Goal: Book appointment/travel/reservation

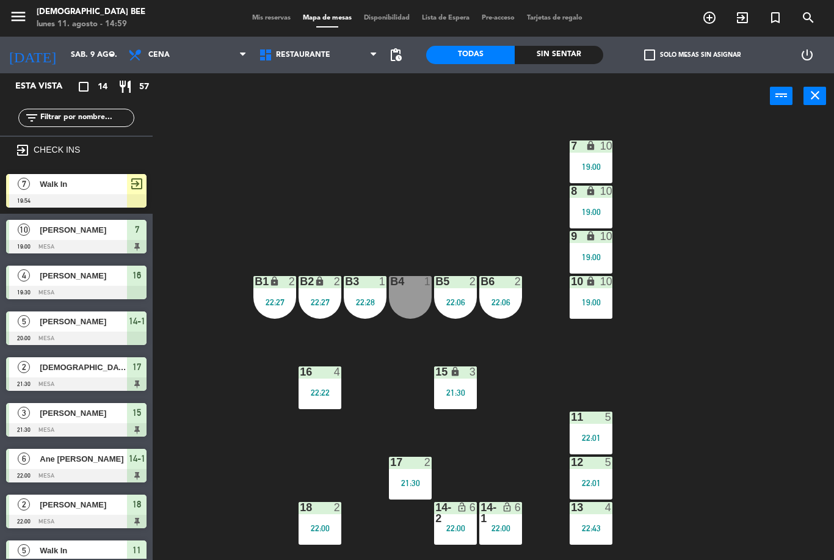
click at [81, 36] on div "menu [DEMOGRAPHIC_DATA] Bee [DATE] 11. agosto - 14:59 Mis reservas Mapa de mesa…" at bounding box center [417, 18] width 834 height 37
click at [79, 59] on input "sáb. 9 ago." at bounding box center [116, 55] width 103 height 21
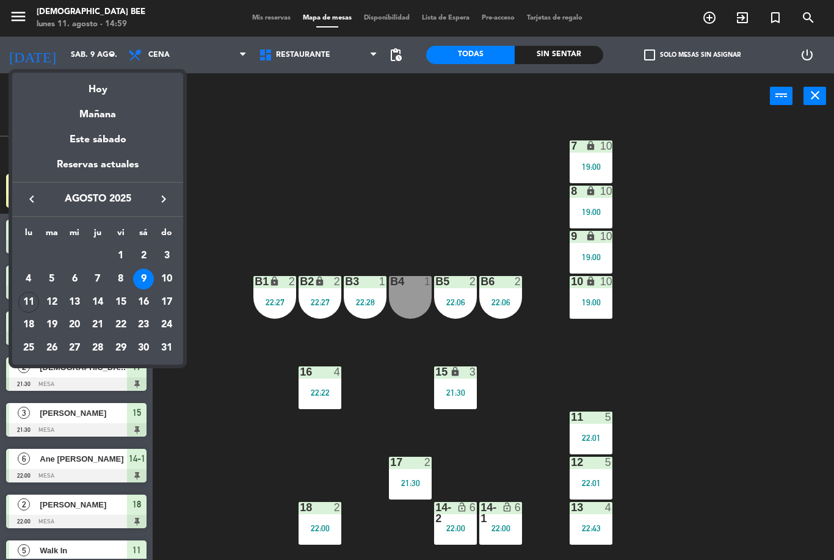
click at [25, 299] on div "11" at bounding box center [28, 302] width 21 height 21
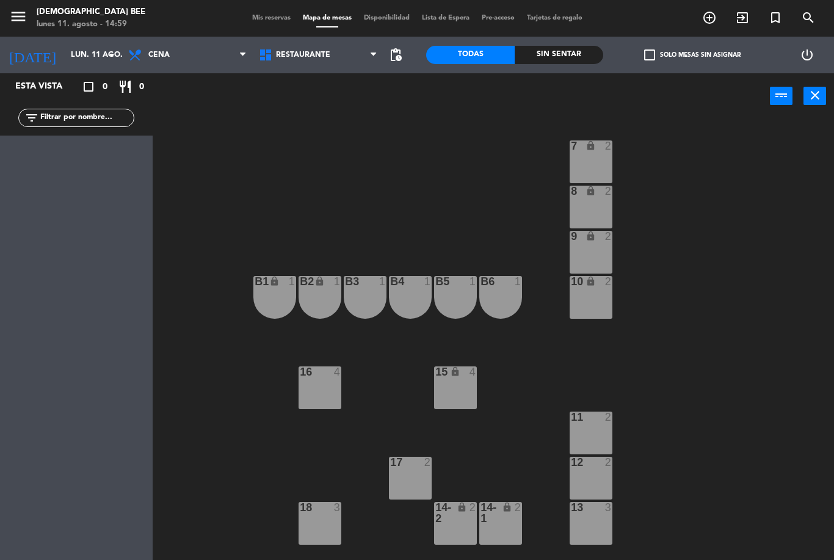
click at [65, 56] on input "lun. 11 ago." at bounding box center [116, 55] width 103 height 21
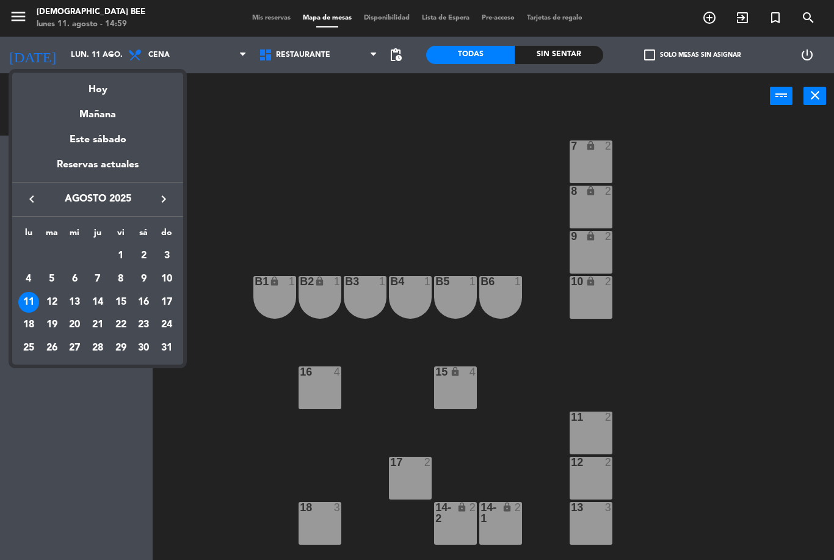
click at [61, 297] on div "12" at bounding box center [52, 302] width 21 height 21
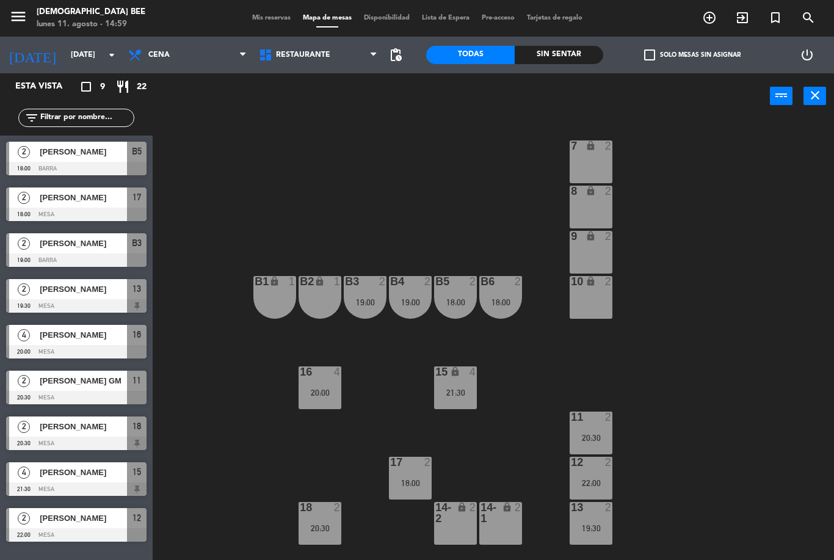
click at [65, 53] on input "[DATE]" at bounding box center [116, 55] width 103 height 21
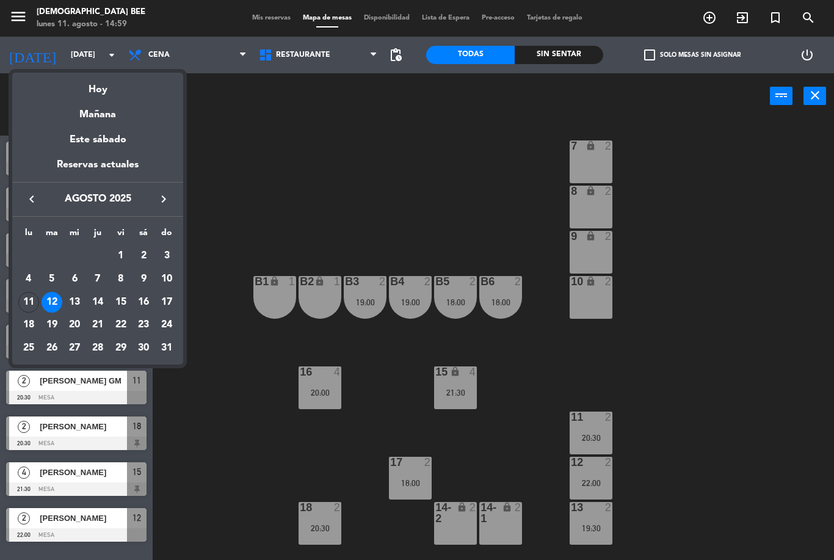
click at [24, 308] on div "11" at bounding box center [28, 302] width 21 height 21
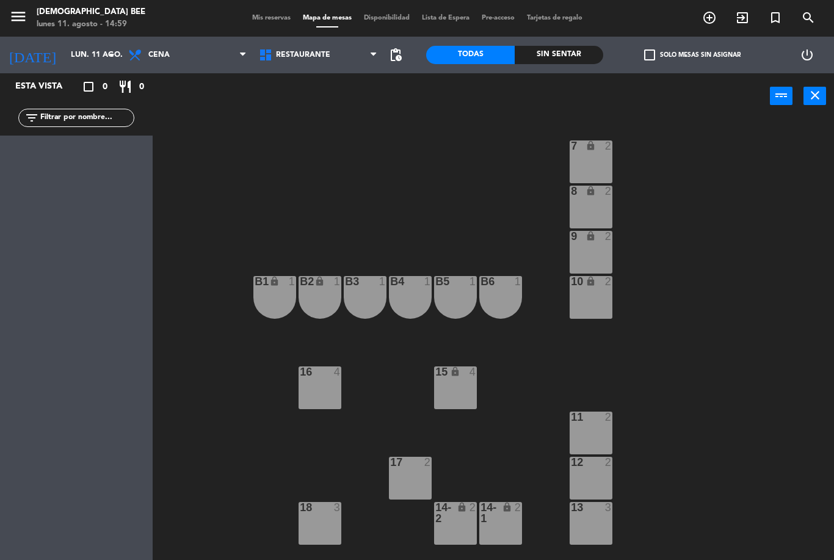
click at [816, 253] on div "7 lock 2 8 lock 2 9 lock 2 B1 lock 1 B2 lock 1 B3 1 B4 1 B5 1 B6 1 10 lock 2 16…" at bounding box center [497, 339] width 673 height 441
click at [821, 254] on div "7 lock 2 8 lock 2 9 lock 2 B1 lock 1 B2 lock 1 B3 1 B4 1 B5 1 B6 1 10 lock 2 16…" at bounding box center [497, 339] width 673 height 441
click at [72, 65] on input "lun. 11 ago." at bounding box center [116, 55] width 103 height 21
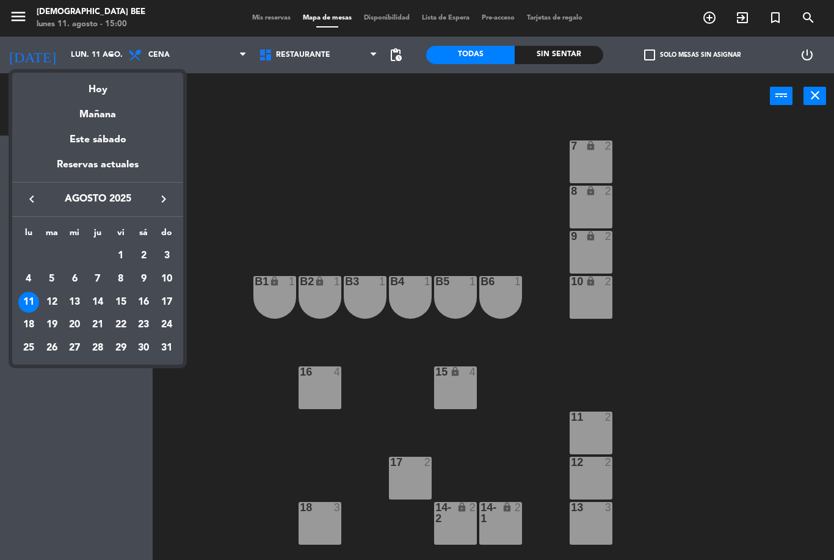
click at [125, 305] on div "15" at bounding box center [120, 302] width 21 height 21
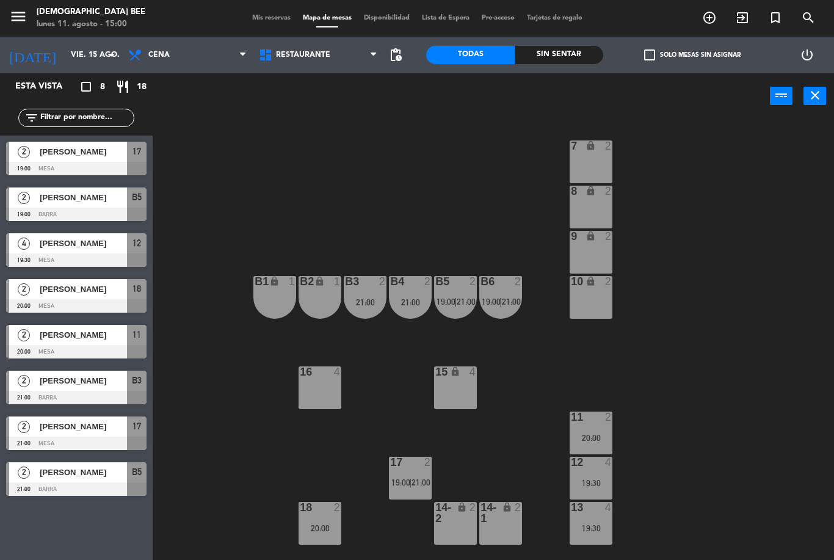
click at [65, 59] on input "vie. 15 ago." at bounding box center [116, 55] width 103 height 21
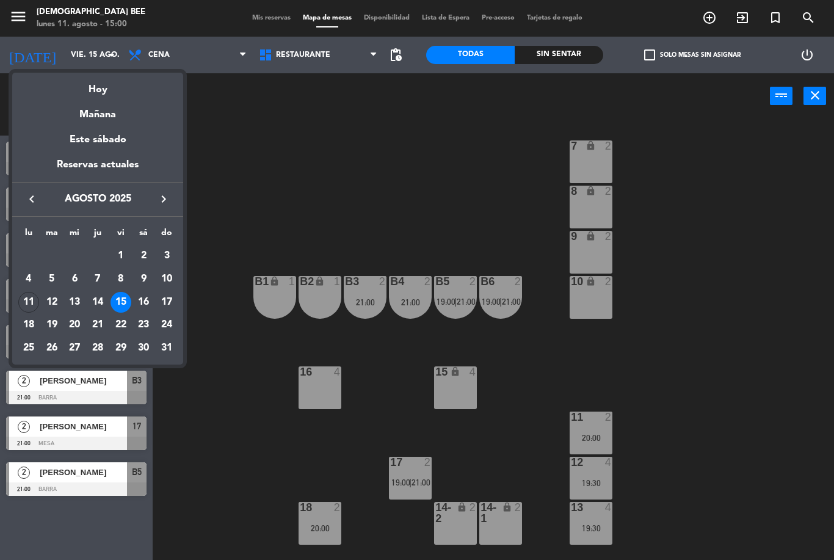
click at [62, 297] on td "12" at bounding box center [51, 302] width 23 height 23
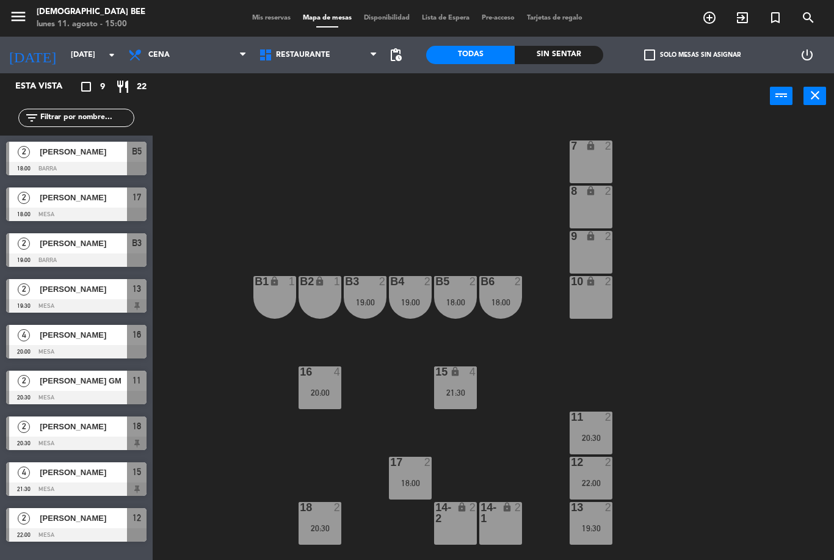
click at [65, 59] on input "[DATE]" at bounding box center [116, 55] width 103 height 21
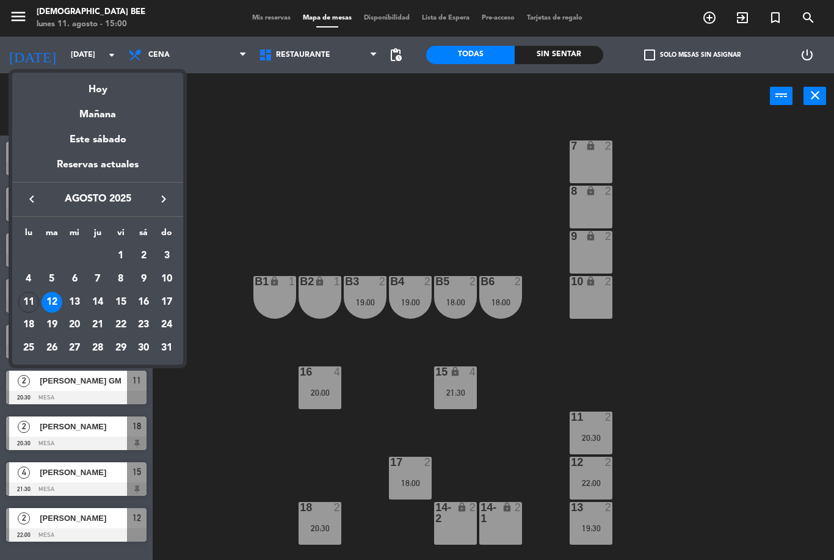
click at [754, 284] on div at bounding box center [417, 280] width 834 height 560
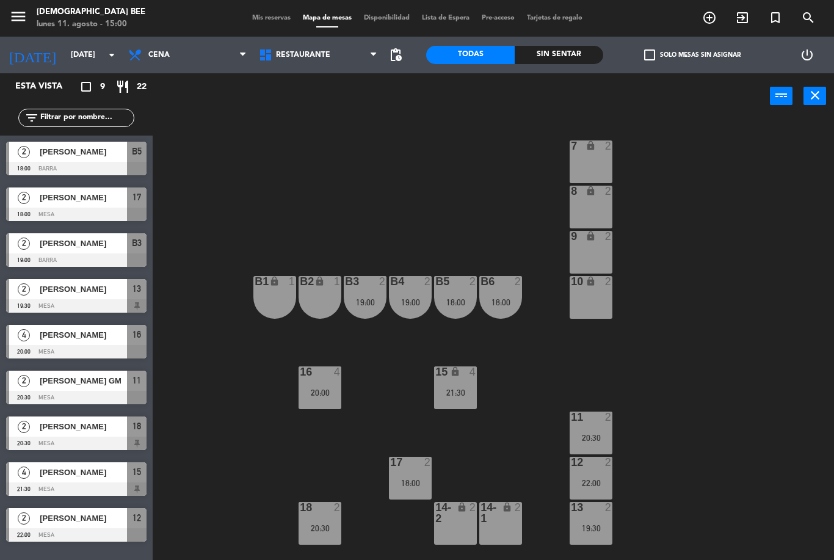
click at [65, 53] on input "[DATE]" at bounding box center [116, 55] width 103 height 21
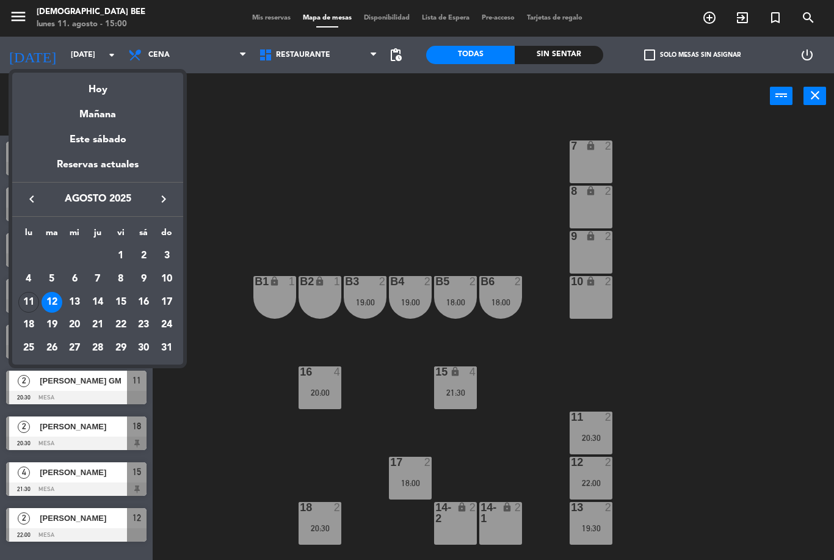
click at [31, 297] on div "11" at bounding box center [28, 302] width 21 height 21
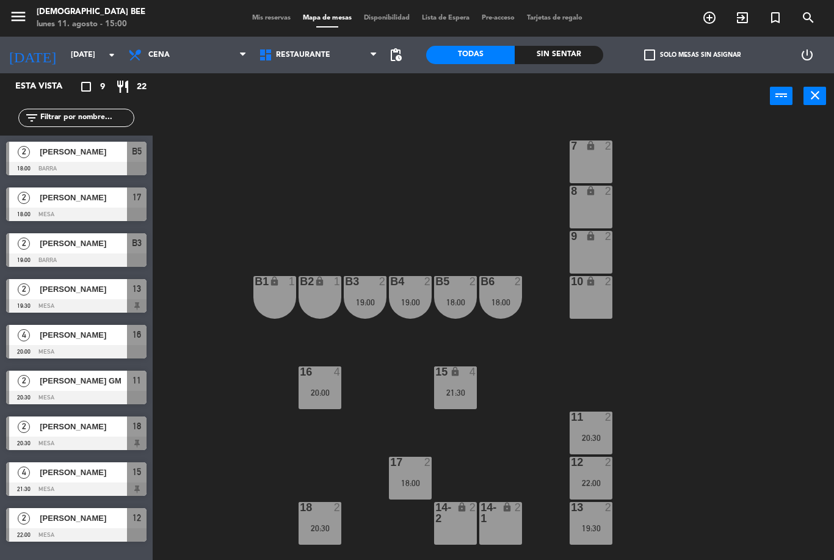
type input "lun. 11 ago."
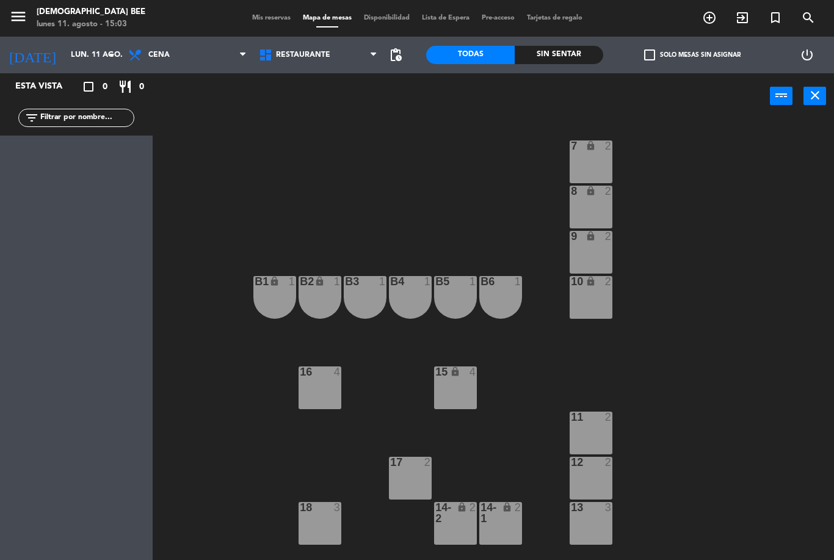
click at [820, 322] on div "7 lock 2 8 lock 2 9 lock 2 B1 lock 1 B2 lock 1 B3 1 B4 1 B5 1 B6 1 10 lock 2 16…" at bounding box center [497, 339] width 673 height 441
click at [820, 323] on div "7 lock 2 8 lock 2 9 lock 2 B1 lock 1 B2 lock 1 B3 1 B4 1 B5 1 B6 1 10 lock 2 16…" at bounding box center [497, 339] width 673 height 441
click at [704, 352] on div "7 lock 2 8 lock 2 9 lock 2 B1 lock 1 B2 lock 1 B3 1 B4 1 B5 1 B6 1 10 lock 2 16…" at bounding box center [497, 339] width 673 height 441
click at [397, 172] on div "7 lock 2 8 lock 2 9 lock 2 B1 lock 1 B2 lock 1 B3 1 B4 1 B5 1 B6 1 10 lock 2 16…" at bounding box center [497, 339] width 673 height 441
click at [709, 411] on div "7 lock 2 8 lock 2 9 lock 2 B1 lock 1 B2 lock 1 B3 1 B4 1 B5 1 B6 1 10 lock 2 16…" at bounding box center [497, 339] width 673 height 441
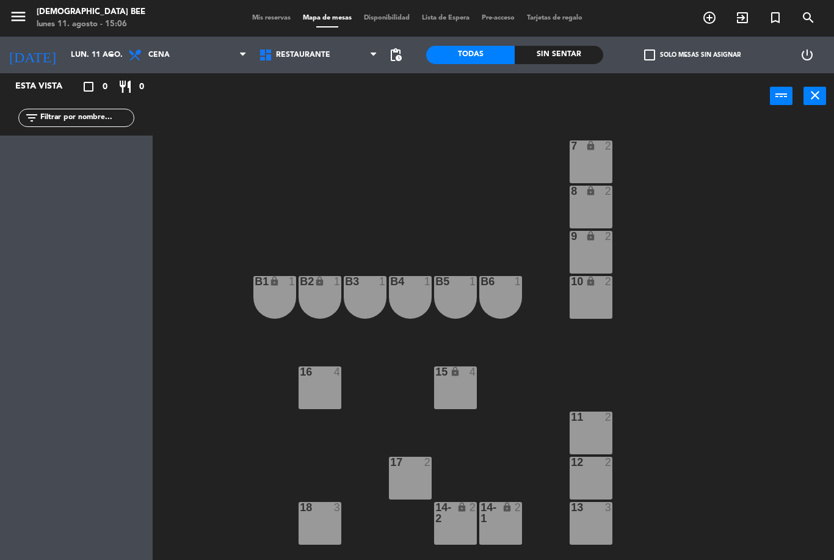
click at [833, 465] on html "close × [DEMOGRAPHIC_DATA] Bee × chrome_reader_mode Listado de Reservas account…" at bounding box center [417, 280] width 834 height 560
click at [700, 278] on div "7 lock 2 8 lock 2 9 lock 2 B1 lock 1 B2 lock 1 B3 1 B4 1 B5 1 B6 1 10 lock 2 16…" at bounding box center [497, 339] width 673 height 441
click at [813, 146] on div "7 lock 2 8 lock 2 9 lock 2 B1 lock 1 B2 lock 1 B3 1 B4 1 B5 1 B6 1 10 lock 2 16…" at bounding box center [497, 339] width 673 height 441
click at [762, 255] on div "7 lock 2 8 lock 2 9 lock 2 B1 lock 1 B2 lock 1 B3 1 B4 1 B5 1 B6 1 10 lock 2 16…" at bounding box center [497, 339] width 673 height 441
click at [829, 251] on div "7 lock 2 8 lock 2 9 lock 2 B1 lock 1 B2 lock 1 B3 1 B4 1 B5 1 B6 1 10 lock 2 16…" at bounding box center [497, 339] width 673 height 441
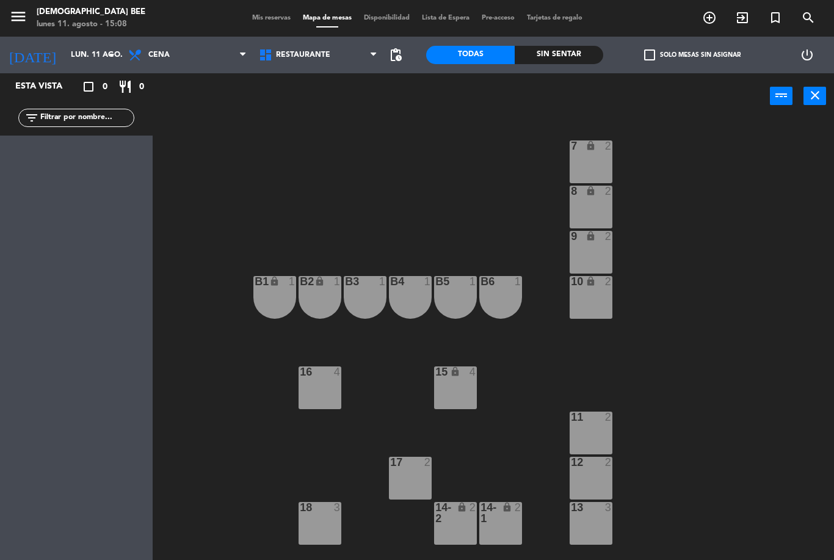
click at [833, 192] on html "close × [DEMOGRAPHIC_DATA] Bee × chrome_reader_mode Listado de Reservas account…" at bounding box center [417, 280] width 834 height 560
click at [360, 150] on div "7 lock 2 8 lock 2 9 lock 2 B1 lock 1 B2 lock 1 B3 1 B4 1 B5 1 B6 1 10 lock 2 16…" at bounding box center [497, 339] width 673 height 441
click at [826, 49] on div "power_settings_new" at bounding box center [807, 55] width 53 height 37
click at [827, 50] on div "power_settings_new" at bounding box center [807, 55] width 53 height 37
